Goal: Transaction & Acquisition: Purchase product/service

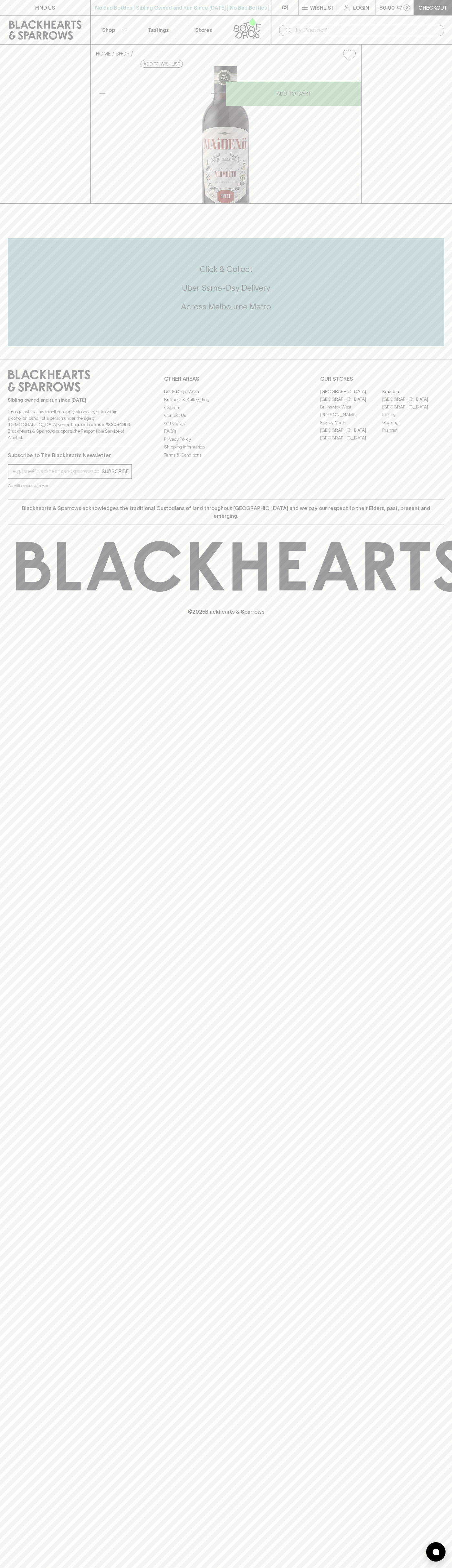
click at [229, 14] on div "| No Bad Bottles | Sibling Owned and Run Since 2006 | No Bad Bottles | Sibling …" at bounding box center [180, 8] width 181 height 16
click at [444, 782] on div "FIND US | No Bad Bottles | Sibling Owned and Run Since 2006 | No Bad Bottles | …" at bounding box center [226, 784] width 452 height 1568
click at [164, 1568] on html "FIND US | No Bad Bottles | Sibling Owned and Run Since 2006 | No Bad Bottles | …" at bounding box center [226, 784] width 452 height 1568
click at [28, 132] on div "HOME SHOP Maidenii Sweet Vermouth (Half Bottle) $32.00 Add to wishlist No Furth…" at bounding box center [226, 123] width 452 height 159
